Goal: Complete application form

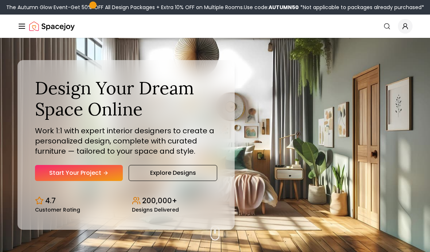
click at [71, 181] on link "Start Your Project" at bounding box center [79, 173] width 88 height 16
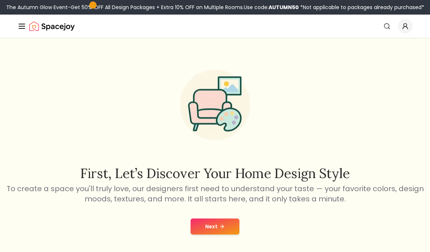
click at [208, 221] on button "Next" at bounding box center [214, 226] width 49 height 16
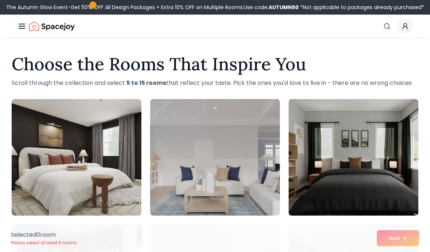
click at [403, 238] on div "Selected 0 room Please select at least 5 rooms Next" at bounding box center [214, 238] width 419 height 28
click at [397, 239] on div "Selected 0 room Please select at least 5 rooms Next" at bounding box center [214, 238] width 419 height 28
click at [390, 237] on div "Selected 0 room Please select at least 5 rooms Next" at bounding box center [214, 238] width 419 height 28
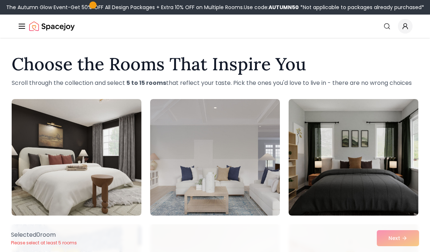
click at [393, 243] on div "Selected 0 room Please select at least 5 rooms Next" at bounding box center [214, 238] width 419 height 28
click at [405, 241] on div "Selected 0 room Please select at least 5 rooms Next" at bounding box center [214, 238] width 419 height 28
click at [388, 246] on div "Selected 0 room Please select at least 5 rooms Next" at bounding box center [214, 238] width 419 height 28
click at [383, 233] on div "Selected 0 room Please select at least 5 rooms Next" at bounding box center [214, 238] width 419 height 28
click at [383, 232] on div "Selected 0 room Please select at least 5 rooms Next" at bounding box center [214, 238] width 419 height 28
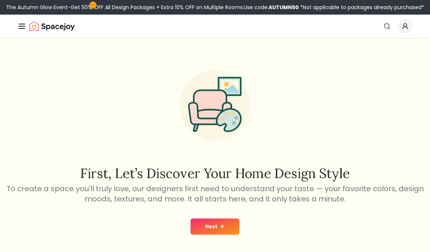
click at [232, 228] on button "Next" at bounding box center [214, 226] width 49 height 16
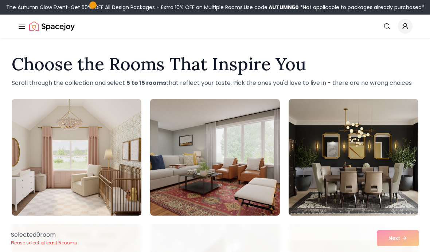
click at [416, 236] on div "Selected 0 room Please select at least 5 rooms Next" at bounding box center [214, 238] width 419 height 28
click at [408, 245] on div "Selected 0 room Please select at least 5 rooms Next" at bounding box center [214, 238] width 419 height 28
click at [234, 187] on img at bounding box center [215, 157] width 130 height 117
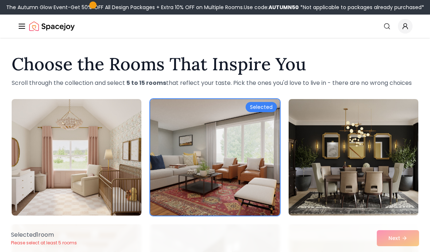
click at [236, 189] on img at bounding box center [215, 157] width 130 height 117
click at [240, 187] on img at bounding box center [215, 157] width 130 height 117
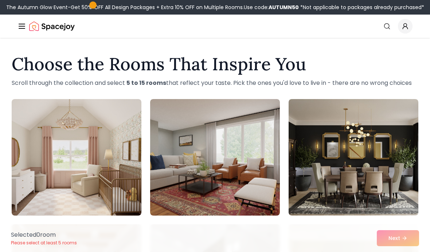
click at [103, 210] on img at bounding box center [77, 157] width 130 height 117
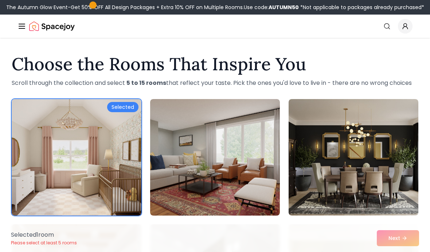
click at [122, 112] on img at bounding box center [77, 157] width 130 height 117
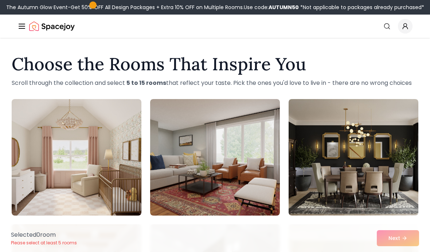
click at [130, 109] on img at bounding box center [77, 157] width 130 height 117
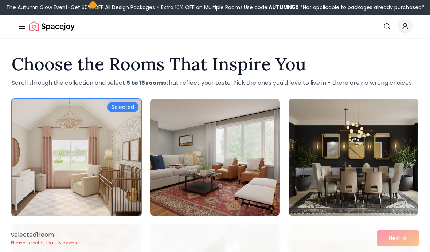
click at [126, 106] on div "Selected" at bounding box center [122, 107] width 31 height 10
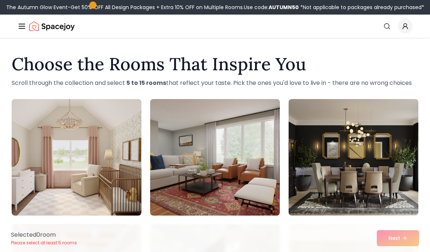
click at [363, 180] on img at bounding box center [353, 157] width 130 height 117
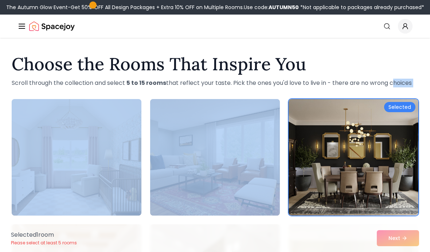
click at [358, 166] on img at bounding box center [353, 157] width 130 height 117
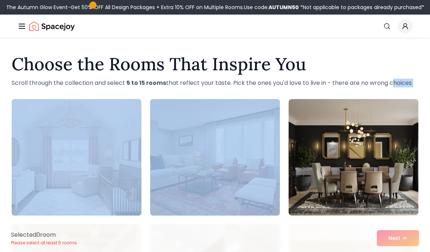
click at [393, 174] on img at bounding box center [353, 157] width 130 height 117
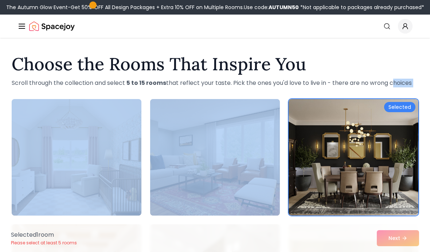
click at [204, 240] on div "Selected 1 room Please select at least 5 rooms Next" at bounding box center [214, 238] width 419 height 28
click at [204, 232] on div "Selected 1 room Please select at least 5 rooms Next" at bounding box center [214, 238] width 419 height 28
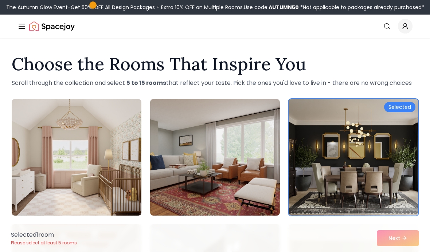
click at [204, 232] on div "Selected 1 room Please select at least 5 rooms Next" at bounding box center [214, 238] width 419 height 28
click at [203, 230] on div "Selected 1 room Please select at least 5 rooms Next" at bounding box center [214, 238] width 419 height 28
click at [404, 106] on div "Selected" at bounding box center [399, 107] width 31 height 10
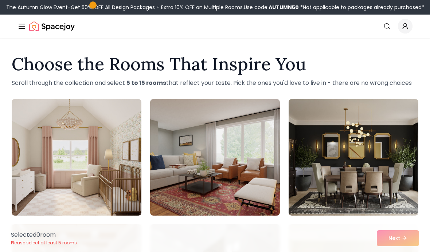
click at [399, 248] on div "Selected 0 room Please select at least 5 rooms Next" at bounding box center [214, 238] width 419 height 28
click at [395, 245] on div "Selected 0 room Please select at least 5 rooms Next" at bounding box center [214, 238] width 419 height 28
click at [386, 178] on img at bounding box center [353, 157] width 130 height 117
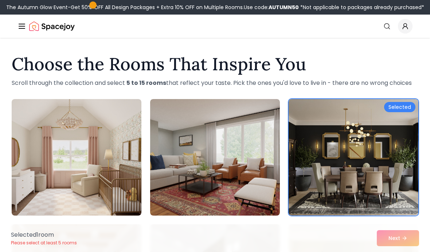
click at [395, 108] on div "Selected" at bounding box center [399, 107] width 31 height 10
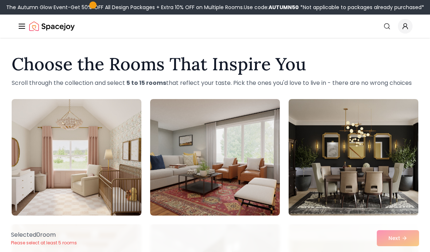
click at [400, 109] on img at bounding box center [353, 157] width 130 height 117
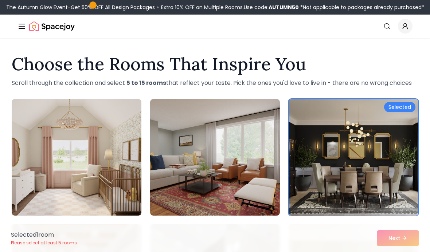
click at [402, 110] on div "Selected" at bounding box center [399, 107] width 31 height 10
click at [402, 110] on img at bounding box center [353, 157] width 130 height 117
click at [403, 111] on div "Selected" at bounding box center [399, 107] width 31 height 10
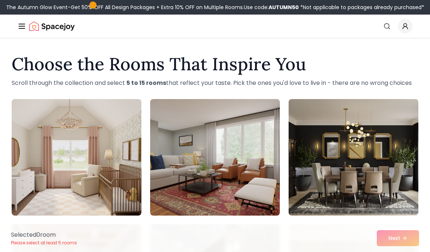
click at [406, 109] on img at bounding box center [353, 157] width 130 height 117
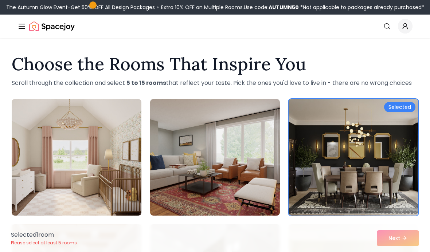
click at [406, 106] on div "Selected" at bounding box center [399, 107] width 31 height 10
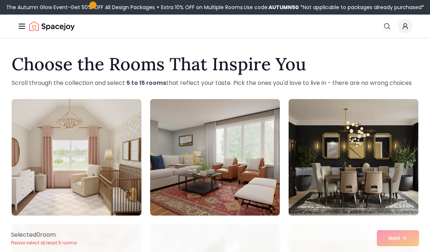
click at [160, 142] on img at bounding box center [215, 157] width 130 height 117
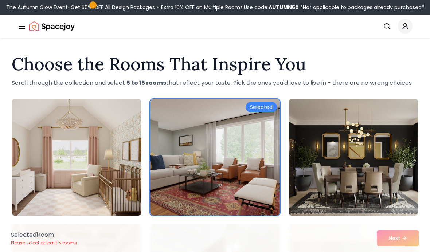
click at [99, 187] on img at bounding box center [77, 157] width 130 height 117
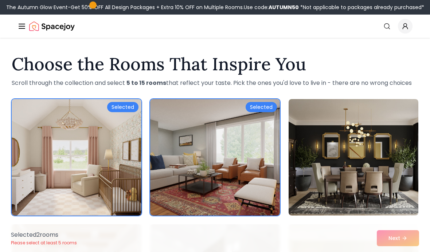
click at [382, 199] on img at bounding box center [353, 157] width 130 height 117
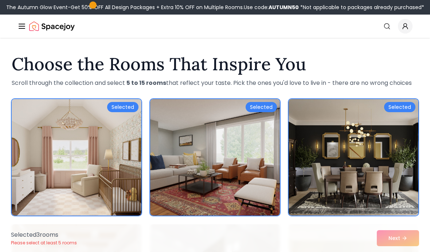
click at [405, 102] on img at bounding box center [353, 157] width 130 height 117
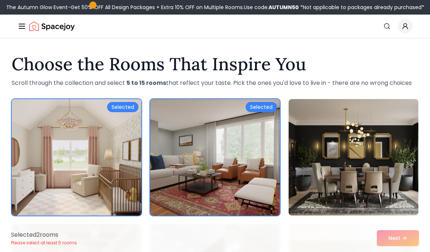
click at [251, 101] on img at bounding box center [215, 157] width 130 height 117
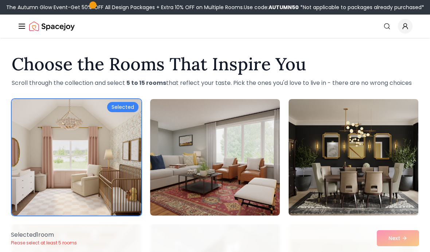
click at [257, 112] on img at bounding box center [215, 157] width 130 height 117
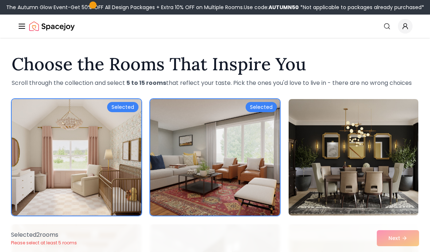
click at [128, 113] on img at bounding box center [77, 157] width 130 height 117
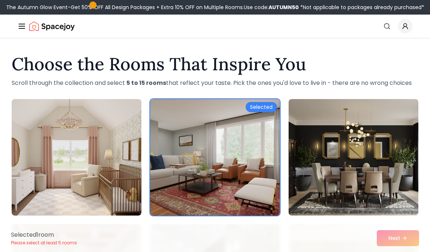
click at [255, 114] on img at bounding box center [215, 157] width 130 height 117
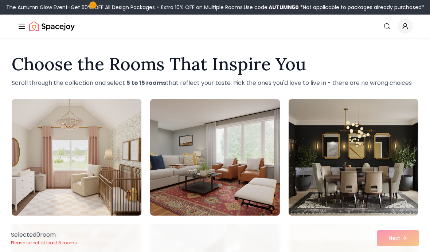
click at [332, 194] on img at bounding box center [353, 157] width 130 height 117
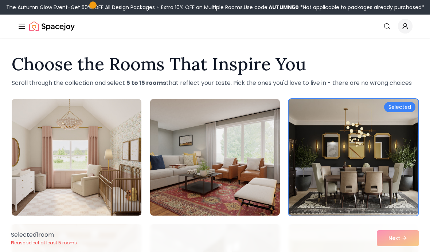
click at [59, 145] on img at bounding box center [77, 157] width 130 height 117
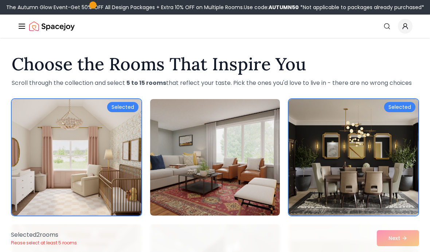
click at [119, 107] on div "Selected" at bounding box center [122, 107] width 31 height 10
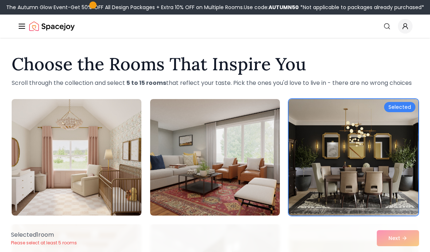
click at [398, 106] on div "Selected" at bounding box center [399, 107] width 31 height 10
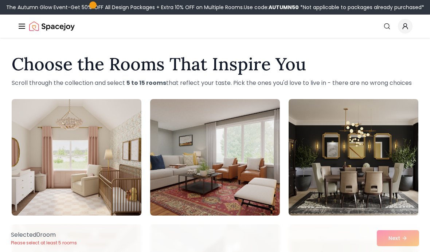
click at [357, 246] on div "Selected 0 room Please select at least 5 rooms Next" at bounding box center [214, 238] width 419 height 28
click at [353, 230] on div "Selected 0 room Please select at least 5 rooms Next" at bounding box center [214, 238] width 419 height 28
click at [345, 224] on div "Selected 0 room Please select at least 5 rooms Next" at bounding box center [214, 238] width 419 height 28
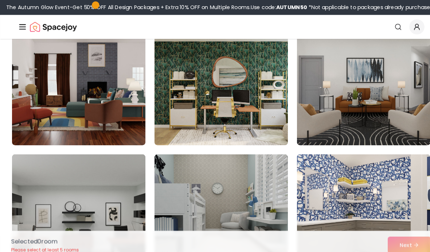
scroll to position [1452, 0]
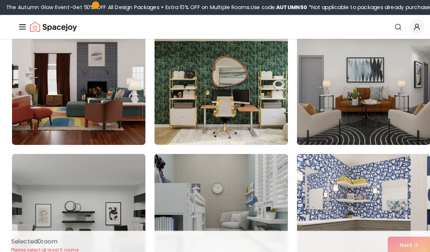
click at [268, 113] on img at bounding box center [215, 82] width 130 height 117
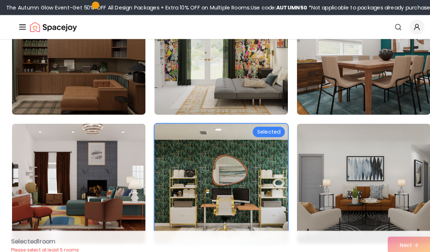
scroll to position [1355, 0]
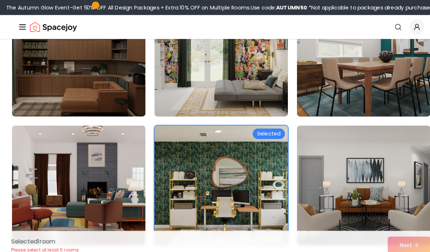
click at [268, 133] on div "Selected" at bounding box center [260, 130] width 31 height 10
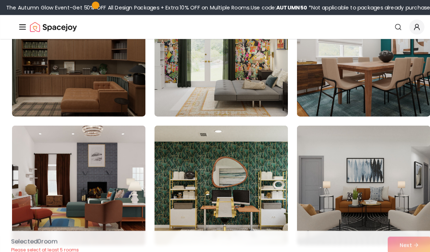
click at [349, 64] on img at bounding box center [353, 55] width 130 height 117
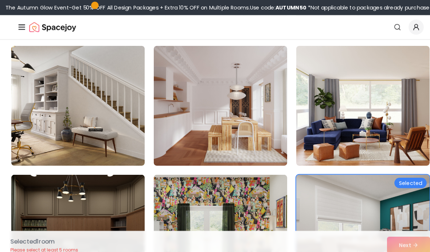
scroll to position [1164, 0]
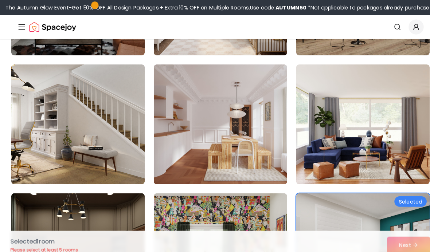
click at [390, 204] on img at bounding box center [353, 246] width 130 height 117
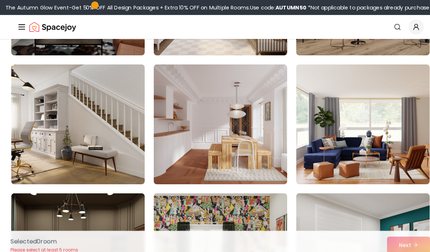
click at [401, 188] on img at bounding box center [353, 246] width 130 height 117
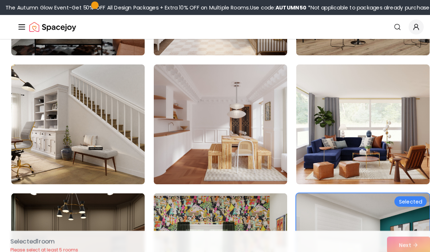
click at [264, 132] on img at bounding box center [215, 121] width 130 height 117
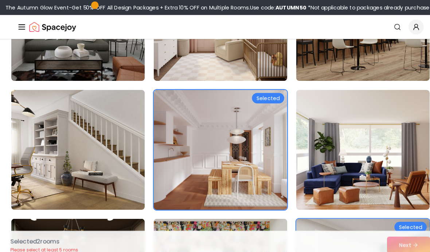
scroll to position [1139, 0]
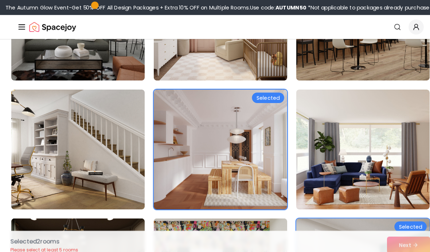
click at [260, 95] on div "Selected" at bounding box center [260, 95] width 31 height 10
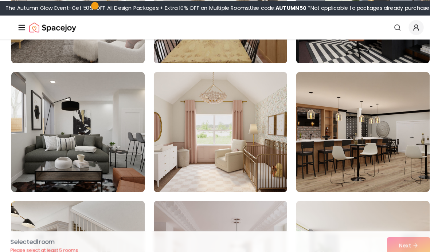
scroll to position [1031, 0]
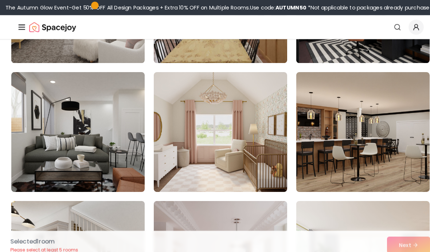
click at [256, 107] on img at bounding box center [215, 128] width 130 height 117
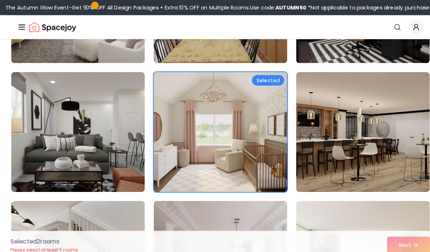
click at [265, 81] on div "Selected" at bounding box center [260, 78] width 31 height 10
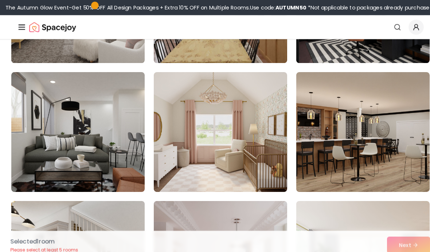
click at [386, 252] on div "Selected 1 room Please select at least 5 rooms Next" at bounding box center [214, 238] width 419 height 28
click at [301, 158] on img at bounding box center [353, 128] width 130 height 117
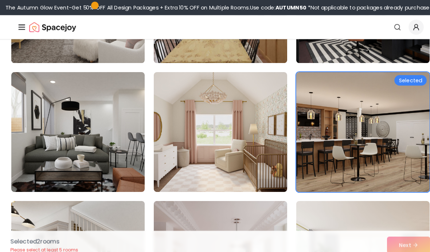
click at [402, 72] on img at bounding box center [353, 128] width 130 height 117
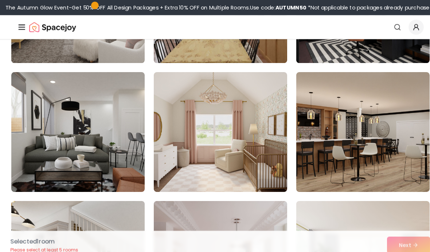
click at [103, 131] on img at bounding box center [77, 128] width 130 height 117
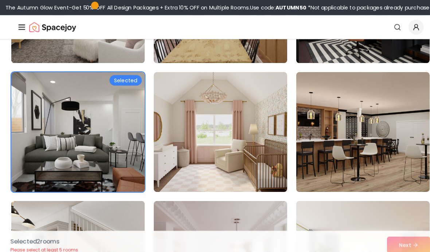
click at [117, 84] on img at bounding box center [77, 128] width 130 height 117
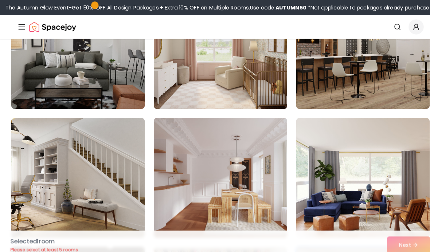
scroll to position [1117, 0]
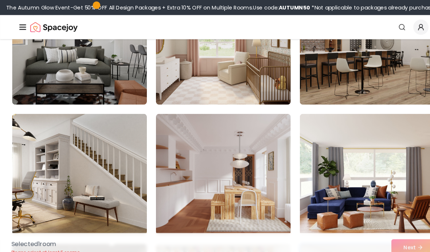
click at [110, 180] on img at bounding box center [77, 168] width 130 height 117
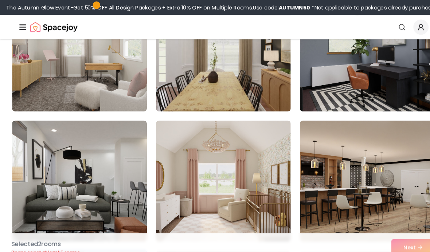
scroll to position [985, 0]
click at [68, 76] on img at bounding box center [77, 49] width 130 height 117
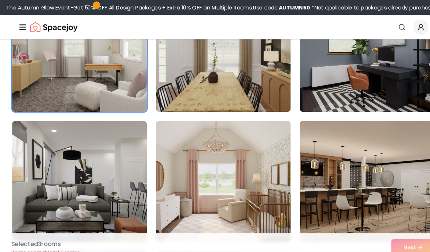
click at [370, 83] on img at bounding box center [353, 49] width 130 height 117
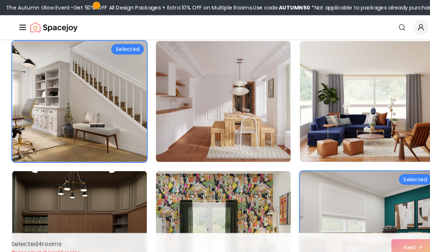
scroll to position [1187, 0]
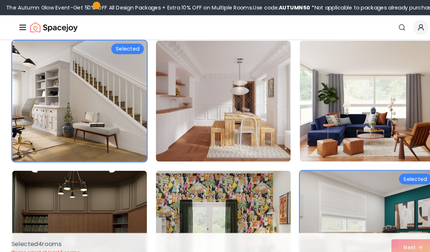
click at [265, 150] on img at bounding box center [215, 97] width 130 height 117
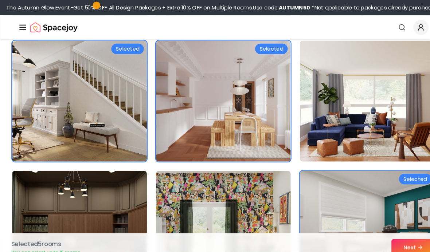
click at [391, 246] on button "Next" at bounding box center [398, 238] width 42 height 16
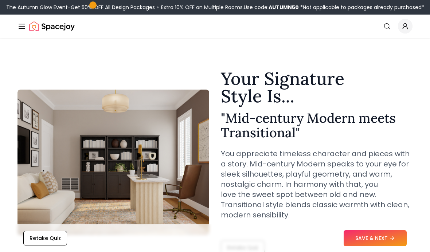
click at [374, 242] on button "SAVE & NEXT" at bounding box center [374, 238] width 63 height 16
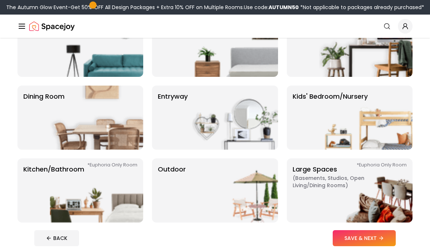
scroll to position [87, 0]
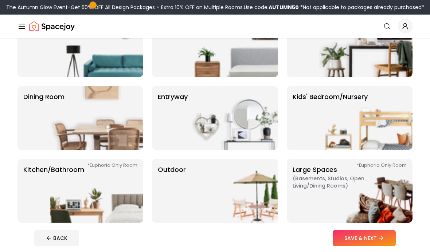
click at [361, 245] on button "SAVE & NEXT" at bounding box center [363, 238] width 63 height 16
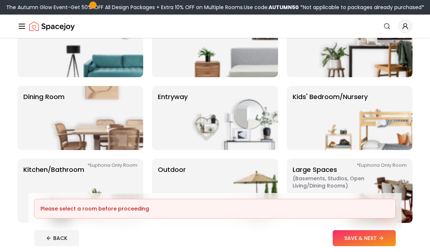
click at [340, 218] on div "Please select a room before proceeding" at bounding box center [214, 209] width 361 height 20
click at [331, 245] on footer "Please select a room before proceeding BACK SAVE & NEXT" at bounding box center [214, 222] width 373 height 59
click at [325, 248] on footer "Please select a room before proceeding BACK SAVE & NEXT" at bounding box center [214, 222] width 373 height 59
click at [87, 204] on img at bounding box center [96, 191] width 93 height 64
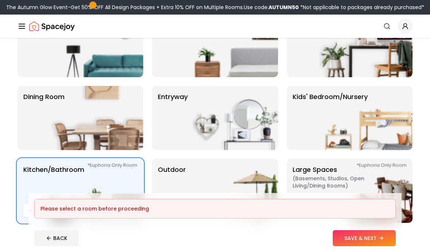
click at [372, 246] on button "SAVE & NEXT" at bounding box center [363, 238] width 63 height 16
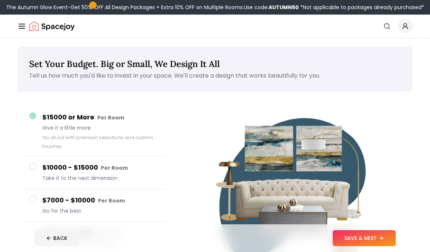
click at [377, 246] on button "SAVE & NEXT" at bounding box center [363, 238] width 63 height 16
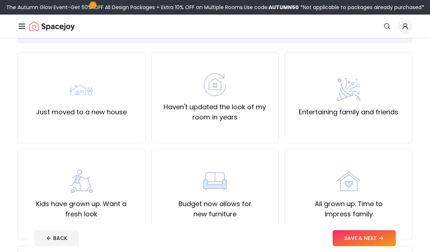
scroll to position [50, 0]
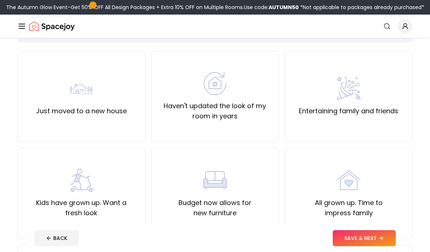
click at [241, 228] on div "Budget now allows for new furniture" at bounding box center [215, 193] width 128 height 91
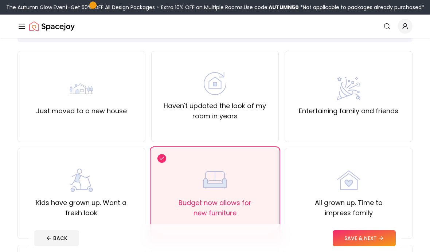
click at [377, 246] on button "SAVE & NEXT" at bounding box center [363, 238] width 63 height 16
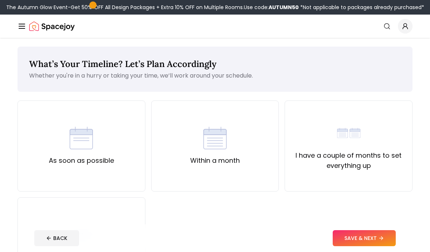
click at [366, 246] on button "SAVE & NEXT" at bounding box center [363, 238] width 63 height 16
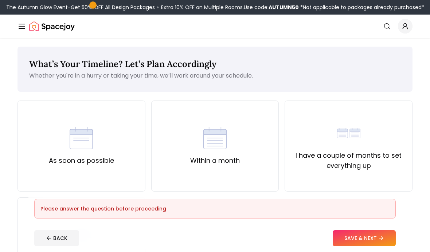
click at [112, 168] on div "As soon as possible" at bounding box center [81, 145] width 128 height 91
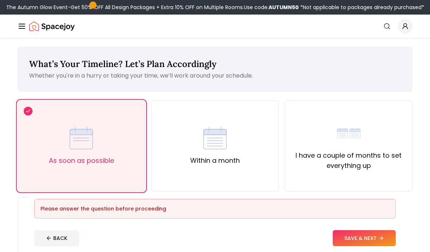
click at [376, 246] on button "SAVE & NEXT" at bounding box center [363, 238] width 63 height 16
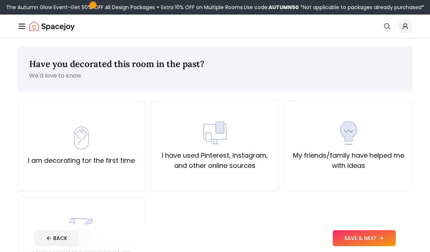
click at [338, 144] on img at bounding box center [348, 132] width 23 height 23
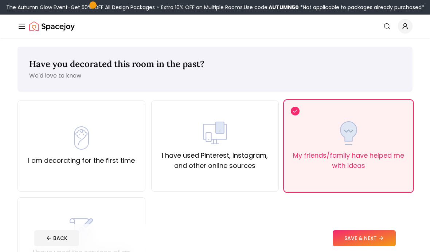
click at [383, 241] on icon at bounding box center [381, 238] width 6 height 6
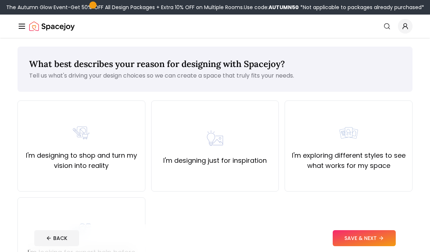
click at [237, 170] on div "I'm designing just for inspiration" at bounding box center [215, 145] width 128 height 91
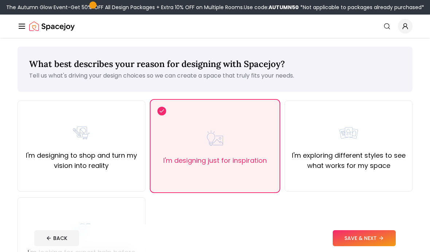
click at [367, 246] on button "SAVE & NEXT" at bounding box center [363, 238] width 63 height 16
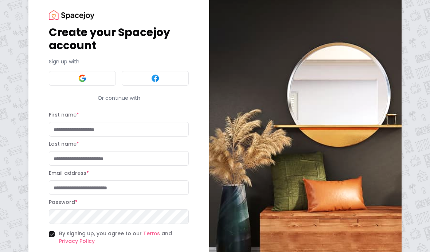
scroll to position [21, 0]
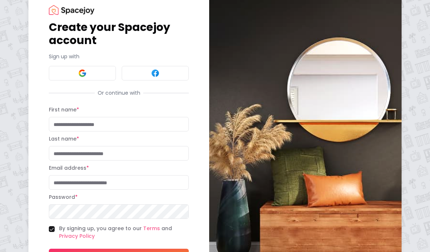
click at [147, 252] on button "Sign Up" at bounding box center [119, 256] width 140 height 15
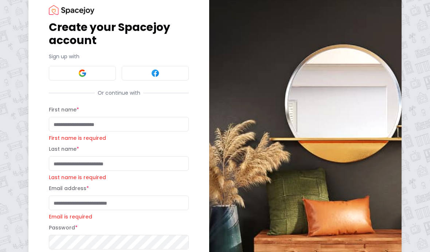
click at [147, 252] on p "Password must be at least 8 characters" at bounding box center [119, 255] width 140 height 7
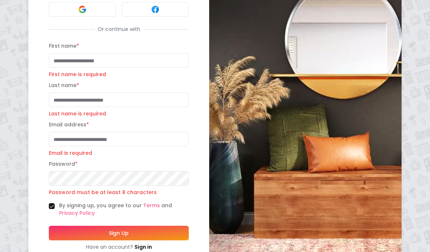
scroll to position [84, 0]
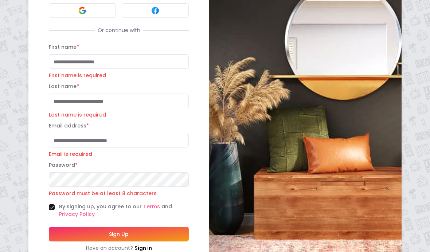
click at [153, 237] on button "Sign Up" at bounding box center [119, 234] width 140 height 15
click at [154, 234] on button "Sign Up" at bounding box center [119, 234] width 140 height 15
click at [153, 234] on button "Sign Up" at bounding box center [119, 234] width 140 height 15
click at [153, 233] on button "Sign Up" at bounding box center [119, 234] width 140 height 15
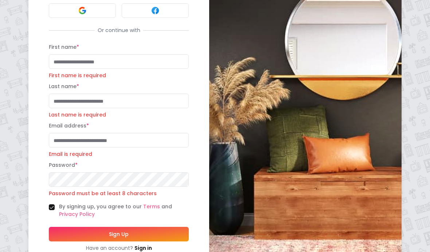
click at [155, 232] on button "Sign Up" at bounding box center [119, 234] width 140 height 15
click at [159, 245] on div "Have an account? Sign in" at bounding box center [119, 247] width 140 height 7
click at [162, 237] on button "Sign Up" at bounding box center [119, 234] width 140 height 15
click at [162, 236] on button "Sign Up" at bounding box center [119, 234] width 140 height 15
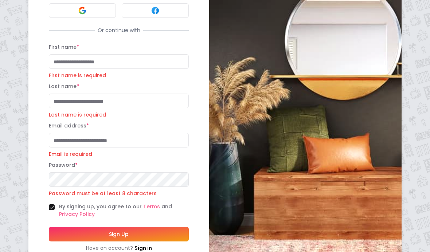
click at [157, 238] on button "Sign Up" at bounding box center [119, 234] width 140 height 15
click at [160, 236] on button "Sign Up" at bounding box center [119, 234] width 140 height 15
click at [160, 241] on button "Sign Up" at bounding box center [119, 234] width 140 height 15
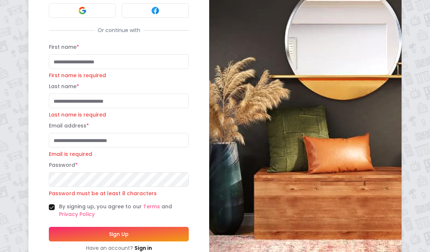
click at [161, 242] on form "First name * First name is required Last name * Last name is required Email add…" at bounding box center [119, 147] width 140 height 209
click at [163, 240] on button "Sign Up" at bounding box center [119, 234] width 140 height 15
click at [163, 239] on button "Sign Up" at bounding box center [119, 234] width 140 height 15
click at [163, 234] on button "Sign Up" at bounding box center [119, 234] width 140 height 15
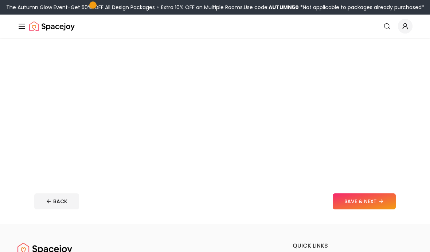
scroll to position [26, 0]
